Goal: Task Accomplishment & Management: Manage account settings

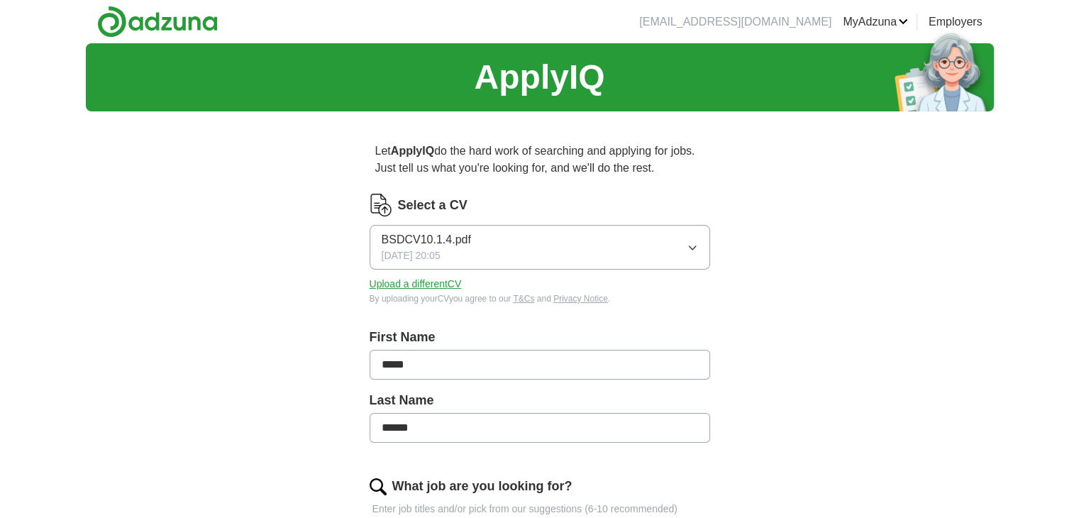
click at [562, 254] on button "BSDCV10.1.4.pdf [DATE] 20:05" at bounding box center [540, 247] width 341 height 45
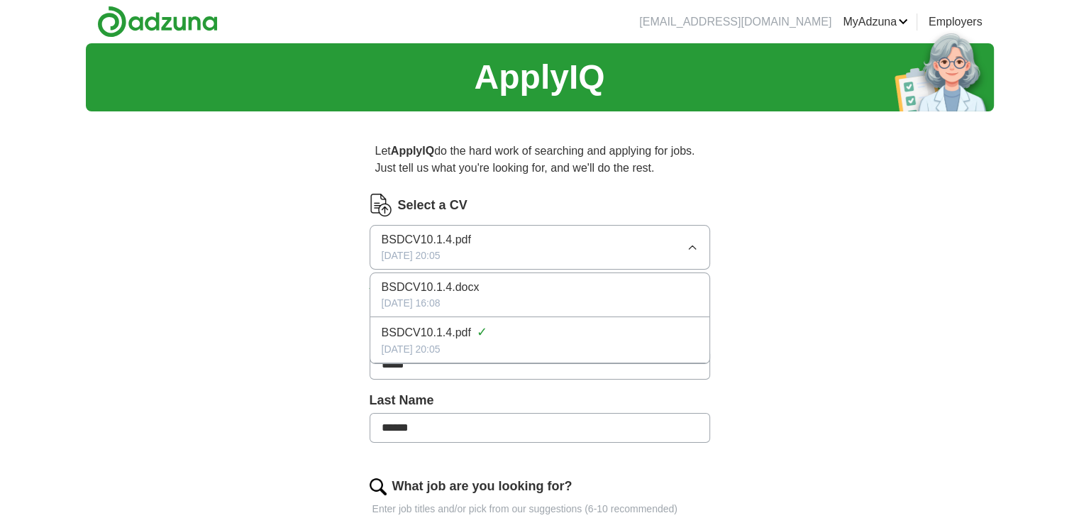
click at [562, 261] on button "BSDCV10.1.4.pdf [DATE] 20:05" at bounding box center [540, 247] width 341 height 45
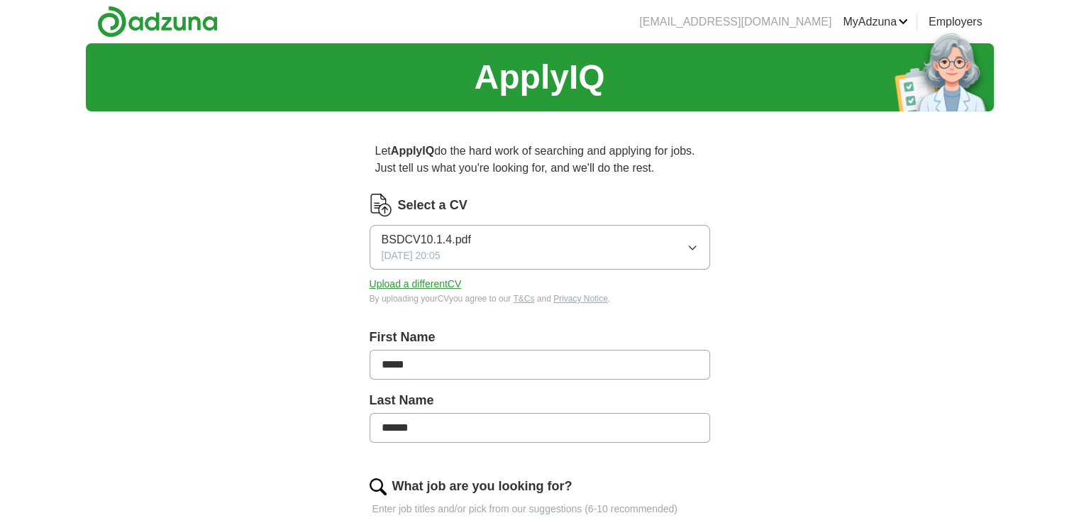
click at [443, 286] on button "Upload a different CV" at bounding box center [416, 284] width 92 height 15
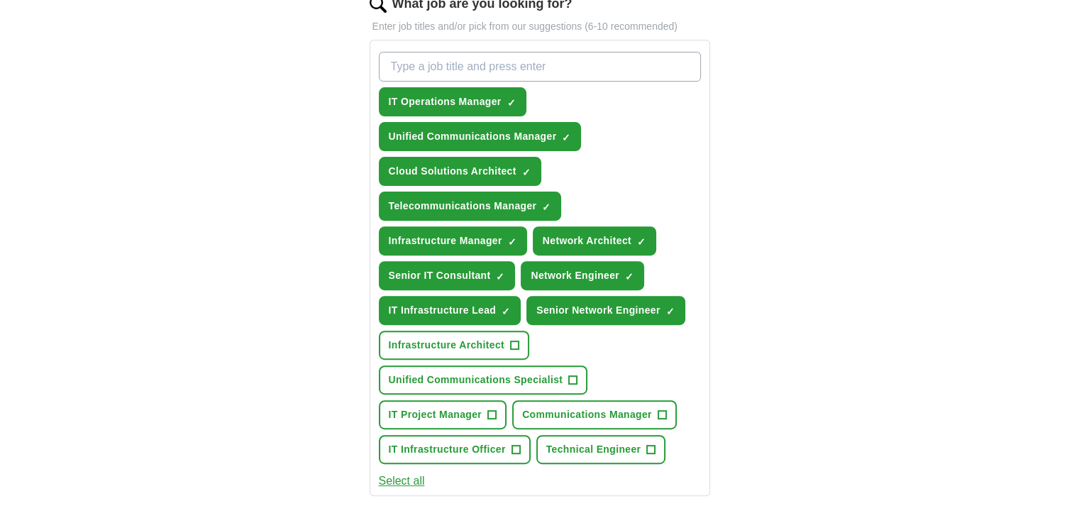
scroll to position [524, 0]
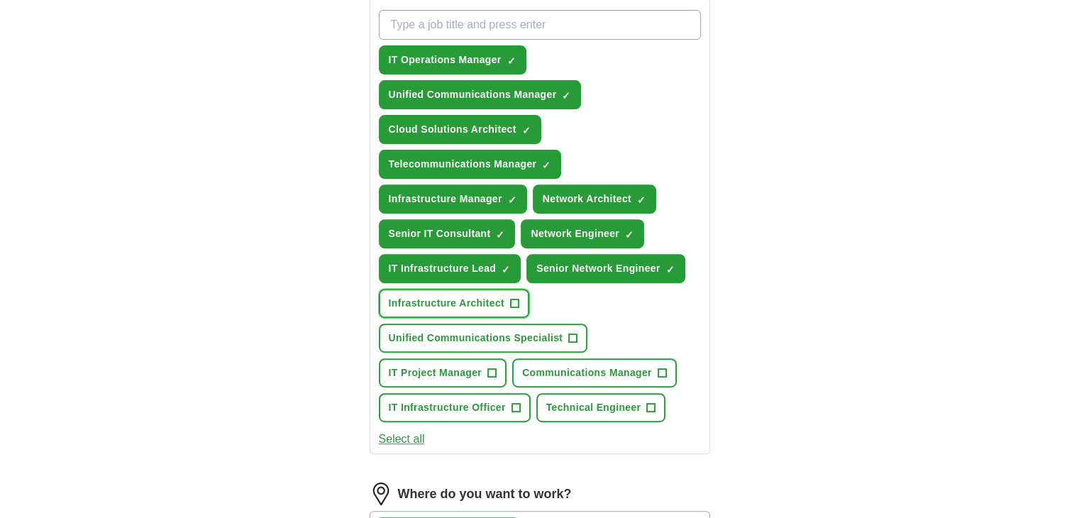
click at [515, 298] on span "+" at bounding box center [514, 303] width 9 height 11
click at [569, 333] on span "+" at bounding box center [573, 338] width 9 height 11
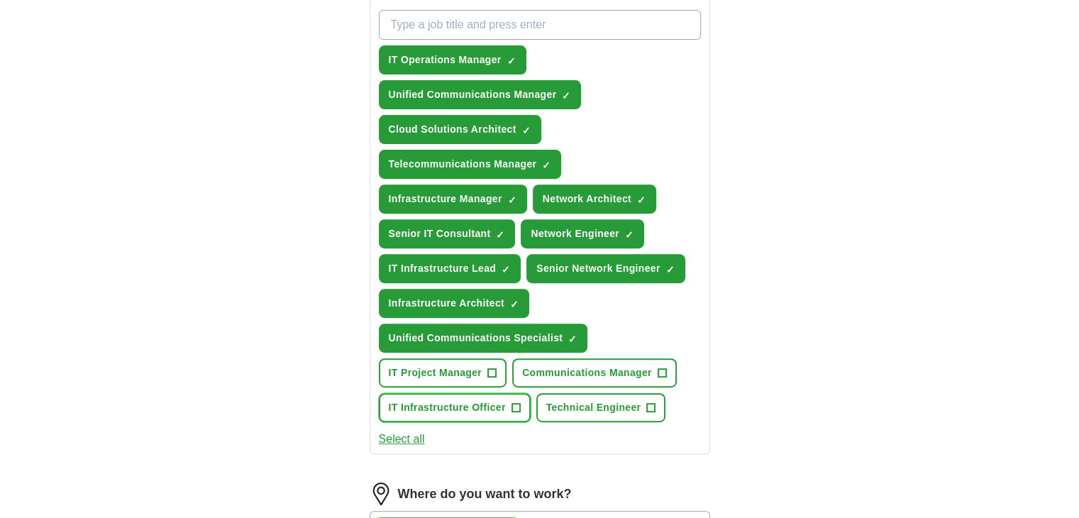
click at [517, 403] on span "+" at bounding box center [515, 407] width 9 height 11
click at [648, 402] on span "+" at bounding box center [651, 407] width 9 height 11
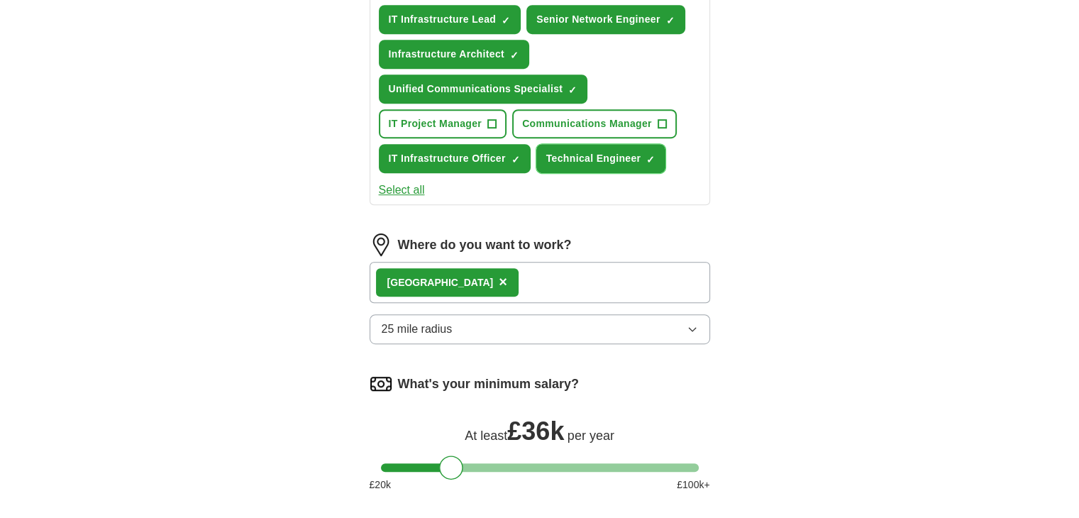
scroll to position [782, 0]
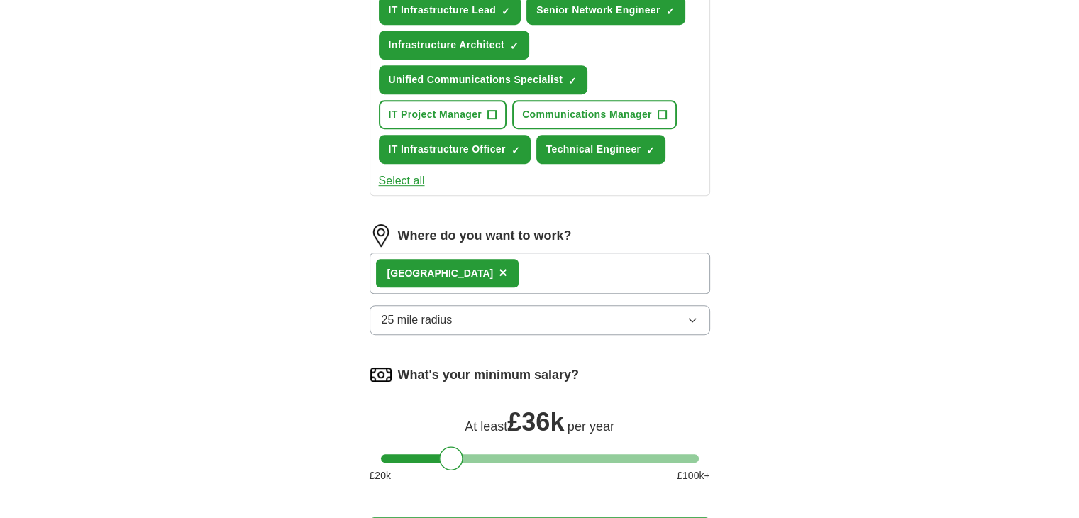
click at [587, 256] on div "Bristol ×" at bounding box center [540, 273] width 341 height 41
click at [577, 275] on div "Bristol ×" at bounding box center [540, 273] width 341 height 41
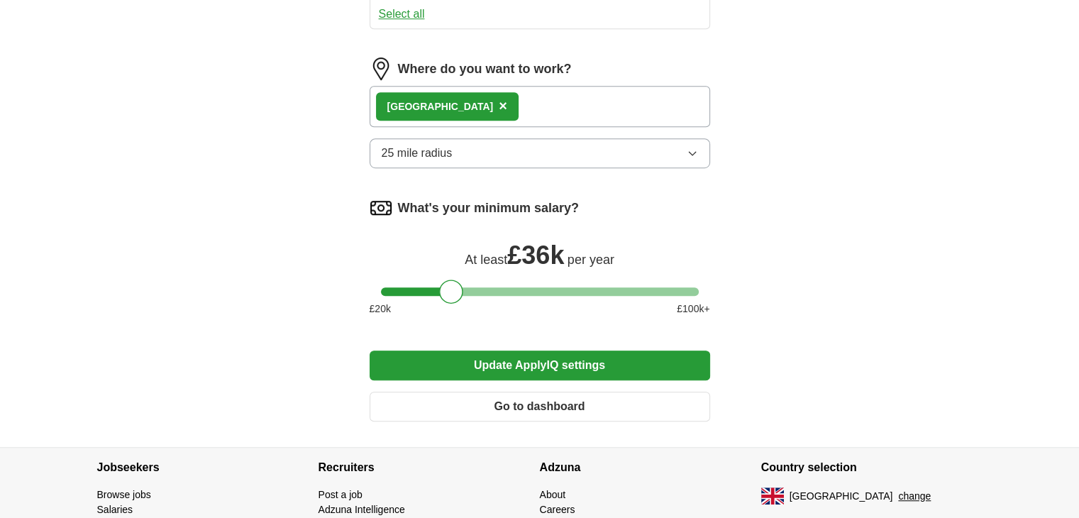
scroll to position [969, 0]
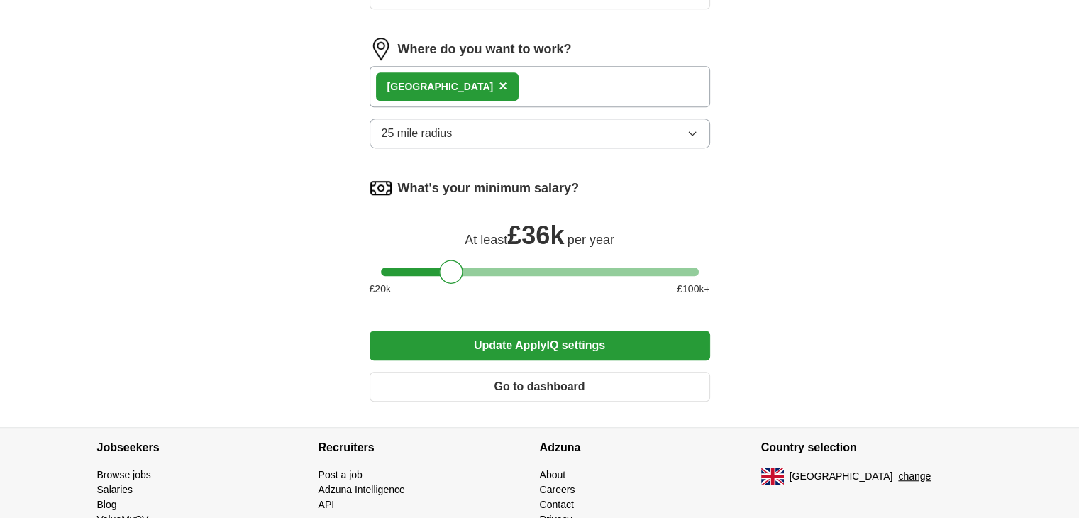
click at [620, 331] on button "Update ApplyIQ settings" at bounding box center [540, 346] width 341 height 30
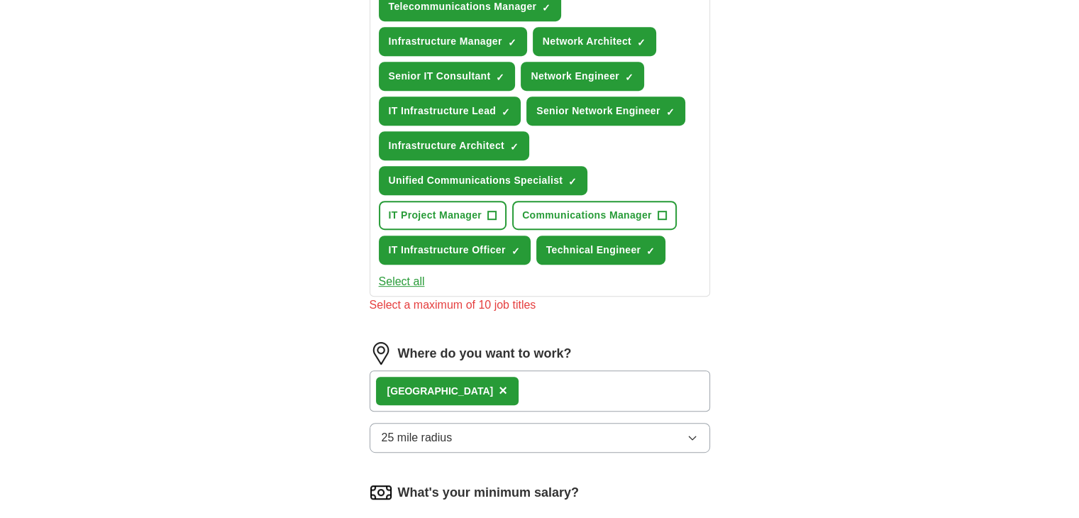
scroll to position [675, 0]
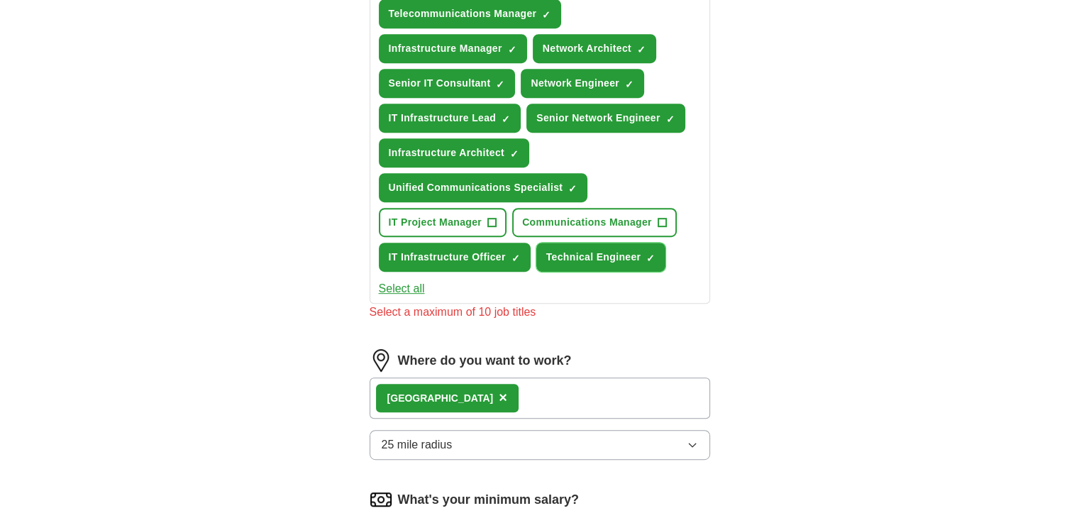
click at [0, 0] on span "×" at bounding box center [0, 0] width 0 height 0
click at [508, 246] on button "IT Infrastructure Officer ✓ ×" at bounding box center [455, 257] width 152 height 29
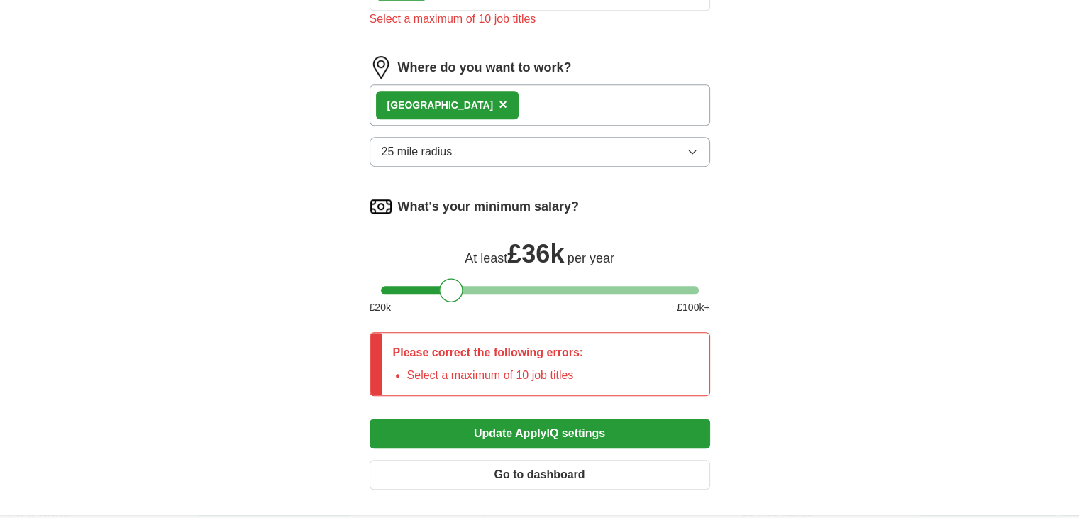
scroll to position [979, 0]
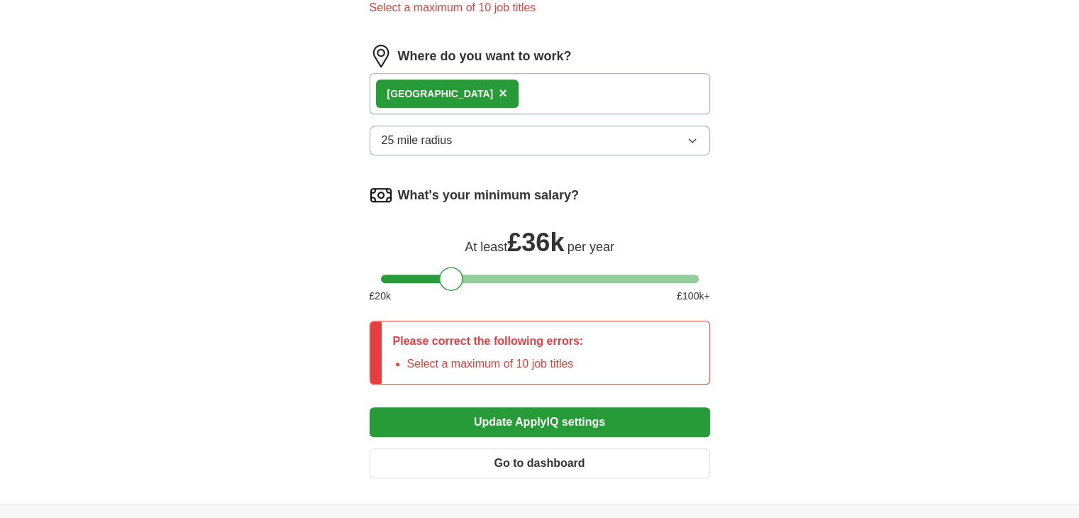
click at [590, 412] on button "Update ApplyIQ settings" at bounding box center [540, 422] width 341 height 30
click at [599, 407] on button "Update ApplyIQ settings" at bounding box center [540, 422] width 341 height 30
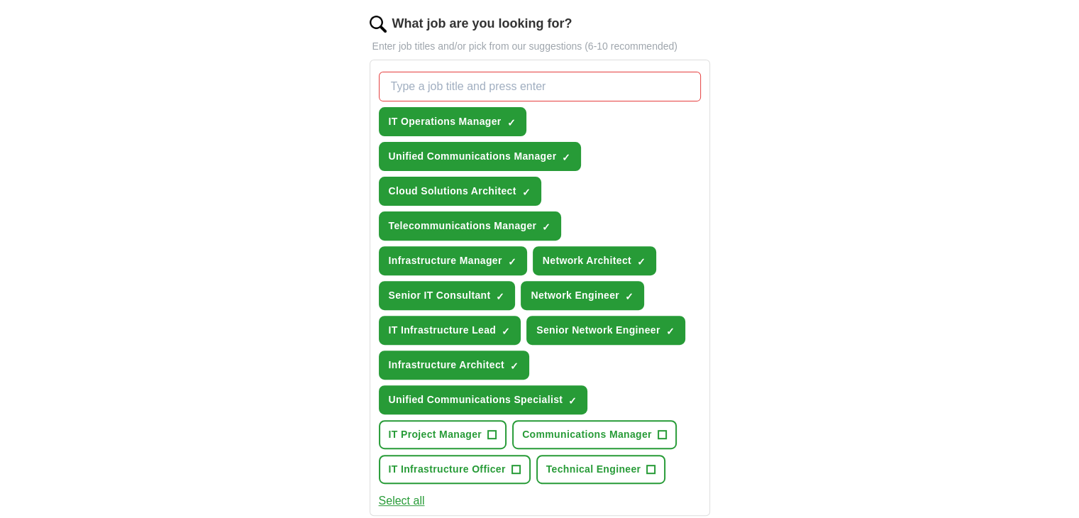
scroll to position [451, 0]
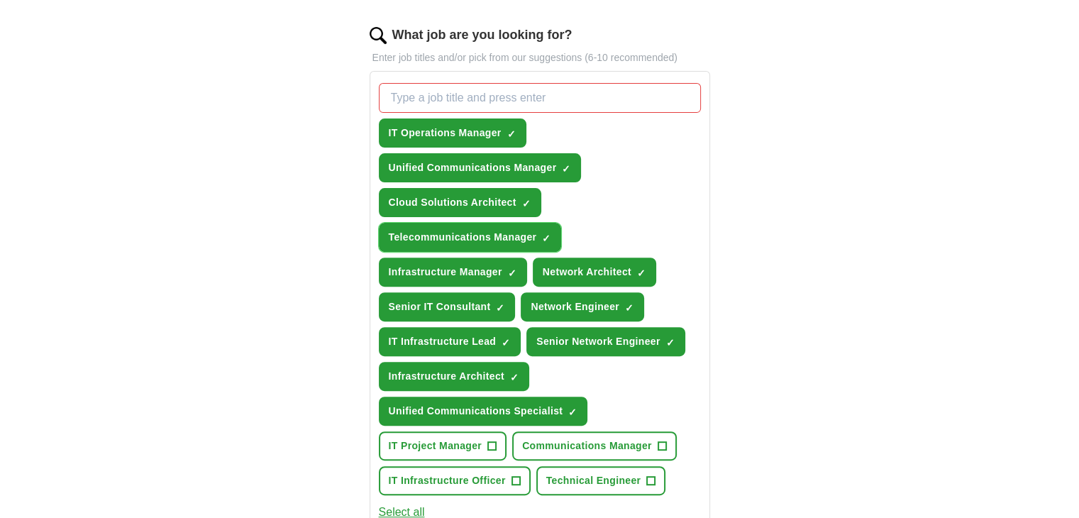
click at [0, 0] on span "×" at bounding box center [0, 0] width 0 height 0
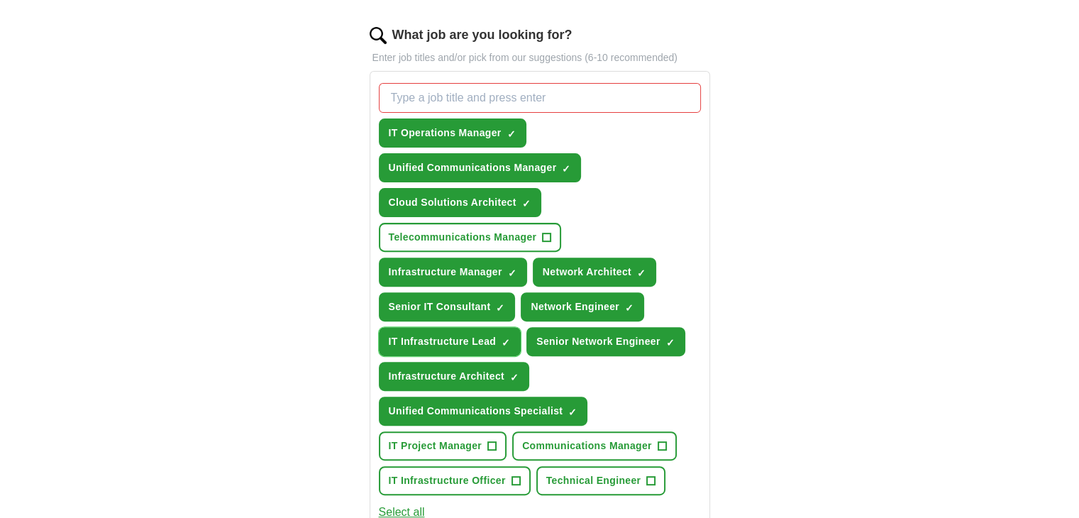
click at [0, 0] on span "×" at bounding box center [0, 0] width 0 height 0
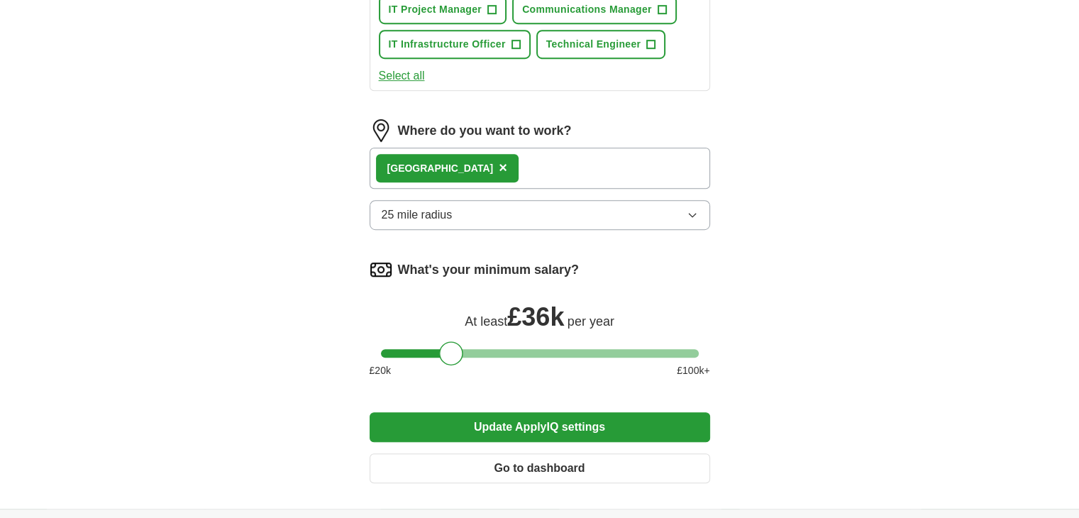
scroll to position [893, 0]
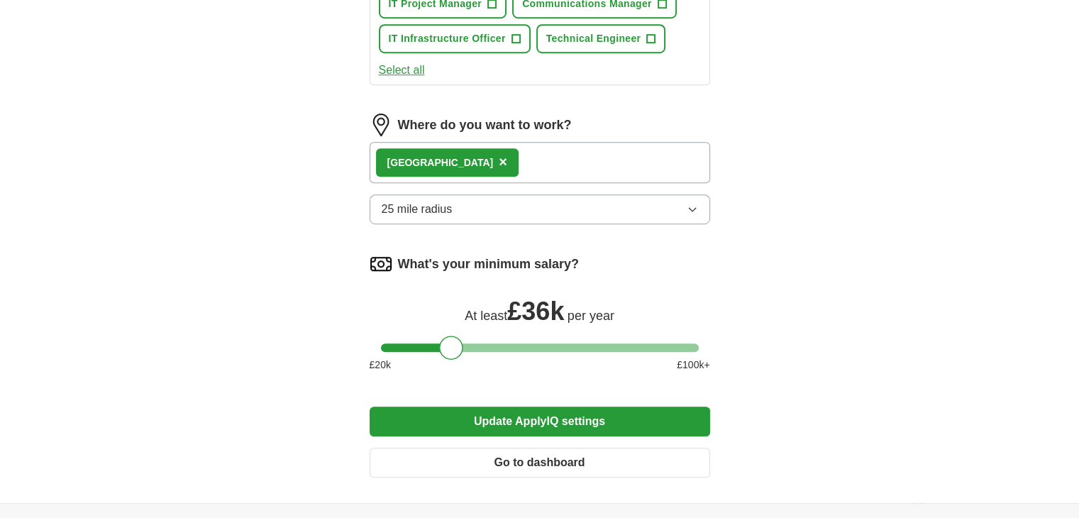
click at [543, 414] on button "Update ApplyIQ settings" at bounding box center [540, 421] width 341 height 30
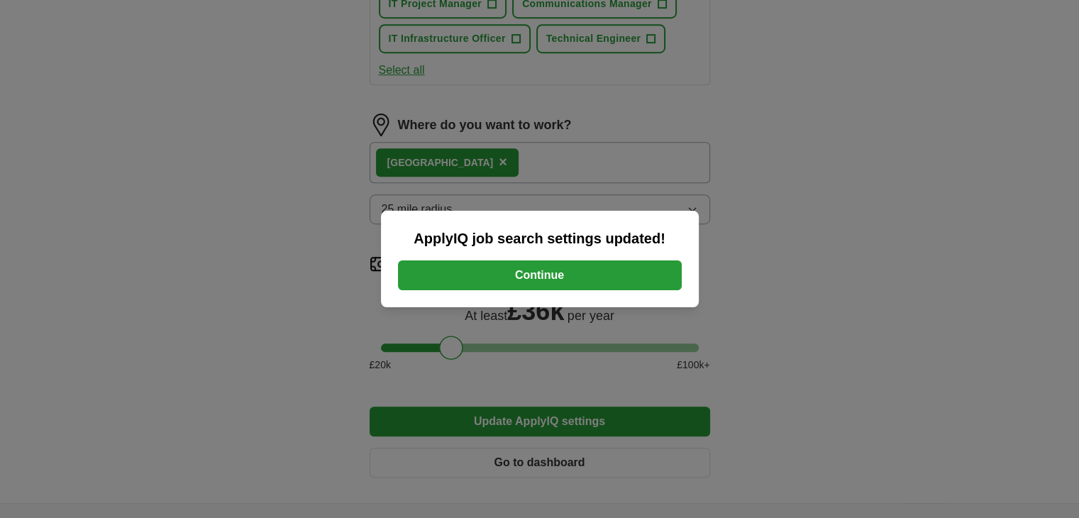
click at [537, 277] on button "Continue" at bounding box center [540, 275] width 284 height 30
